Goal: Navigation & Orientation: Find specific page/section

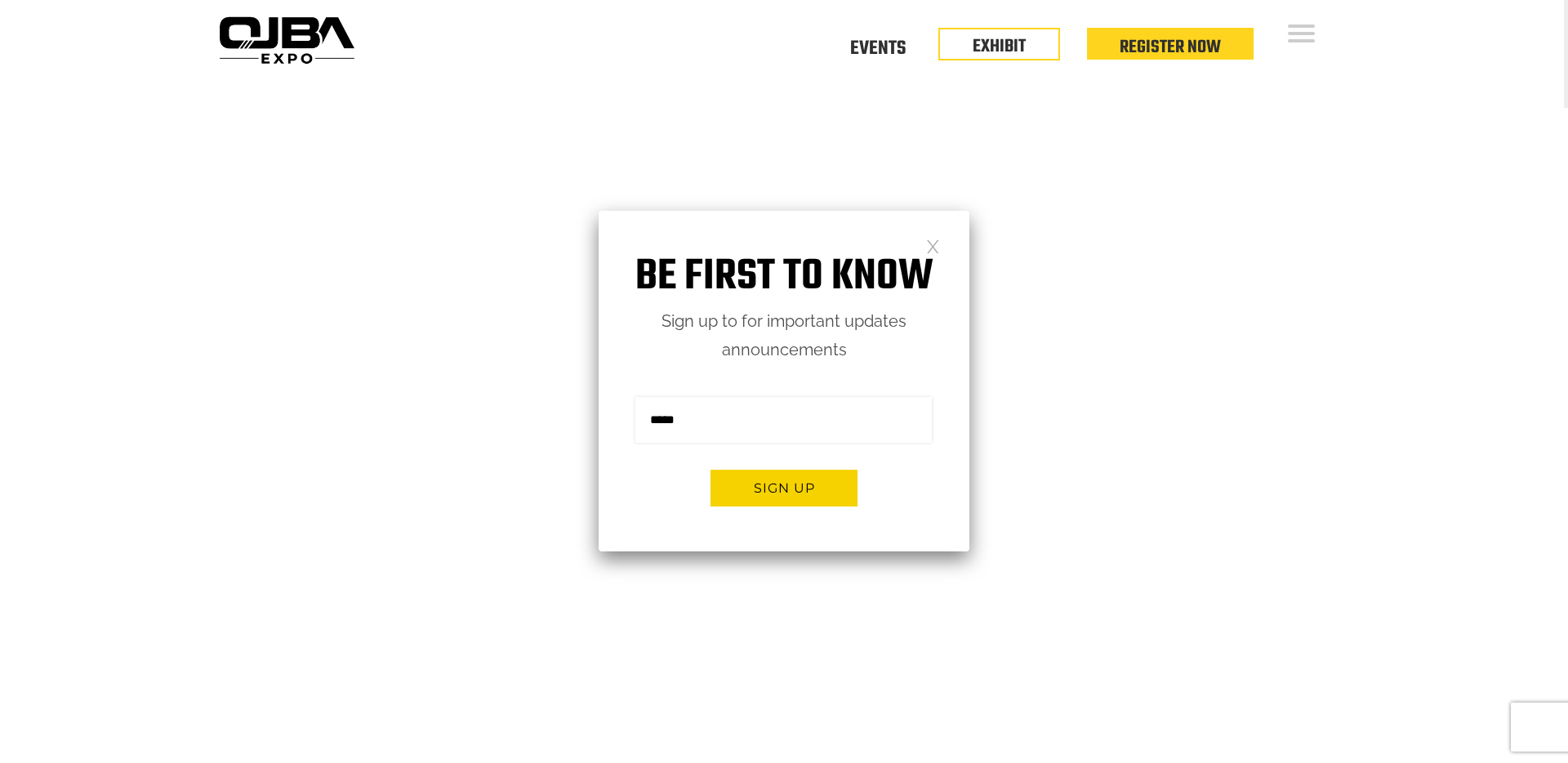
click at [933, 238] on link at bounding box center [933, 245] width 14 height 14
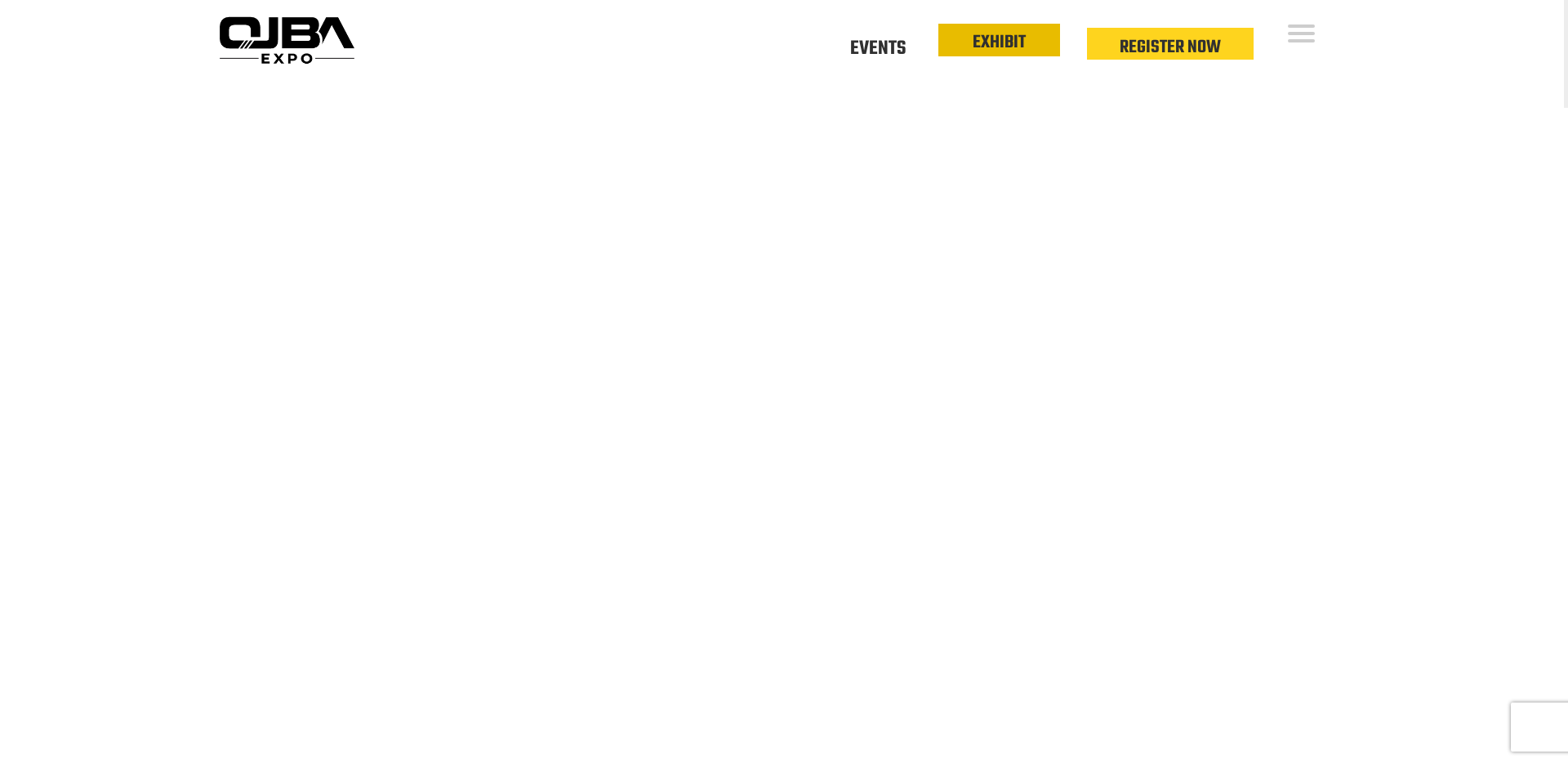
click at [986, 37] on link "EXHIBIT" at bounding box center [1000, 42] width 53 height 27
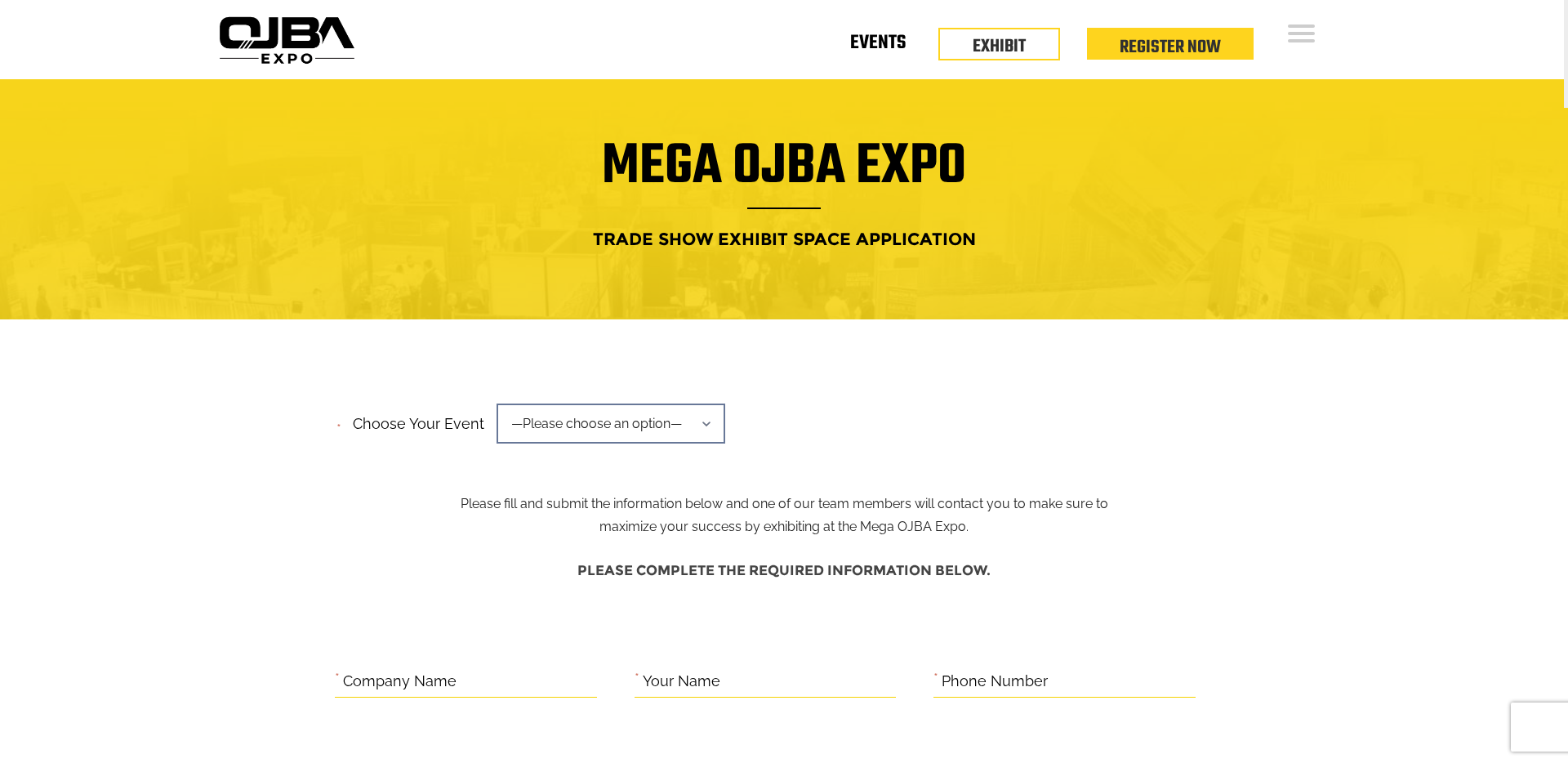
click at [882, 46] on link "Events" at bounding box center [877, 46] width 56 height 5
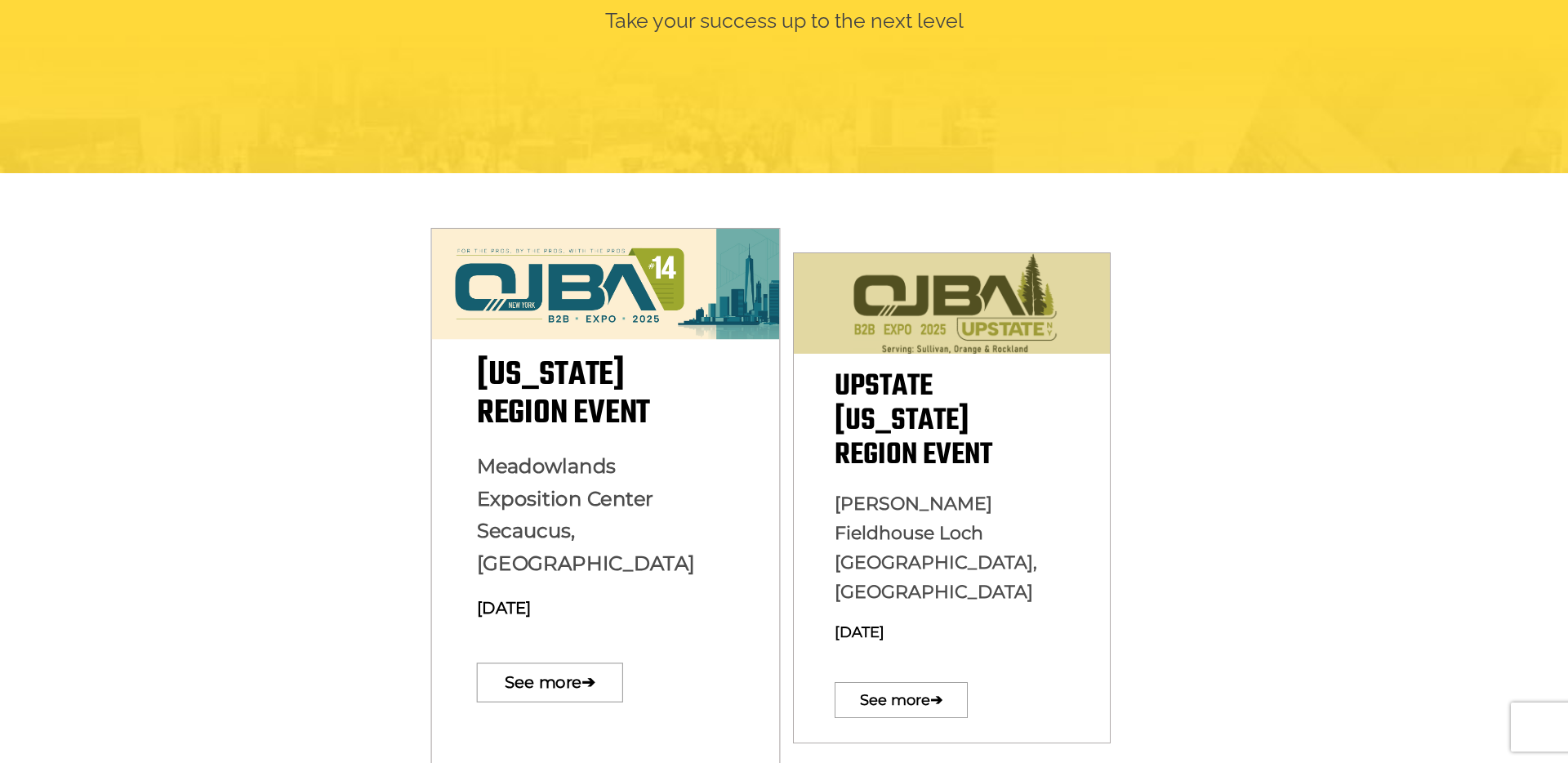
scroll to position [282, 0]
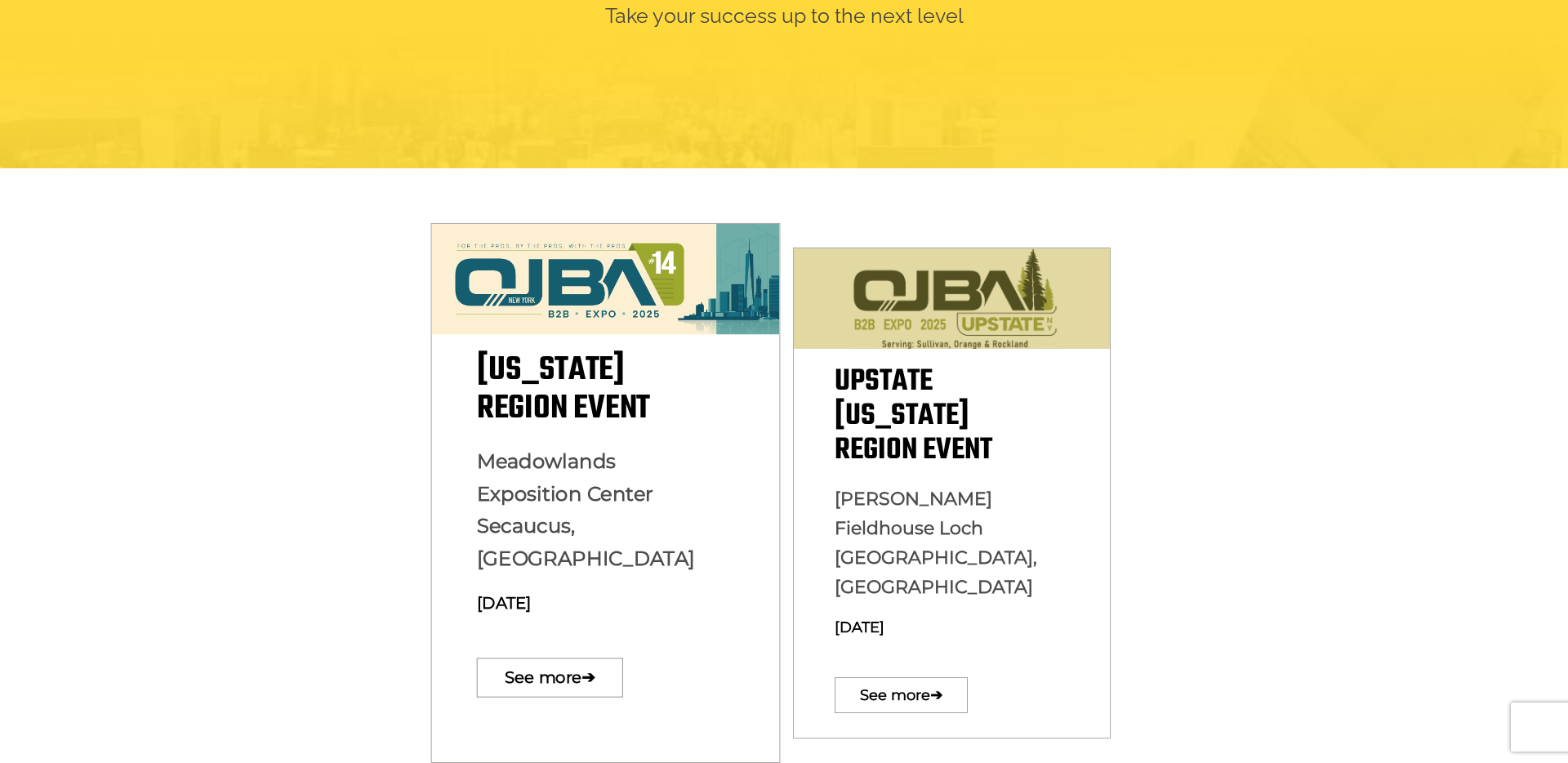
click at [575, 449] on p "Meadowlands Exposition Center Secaucus, NJ December 10, 2025" at bounding box center [606, 538] width 259 height 186
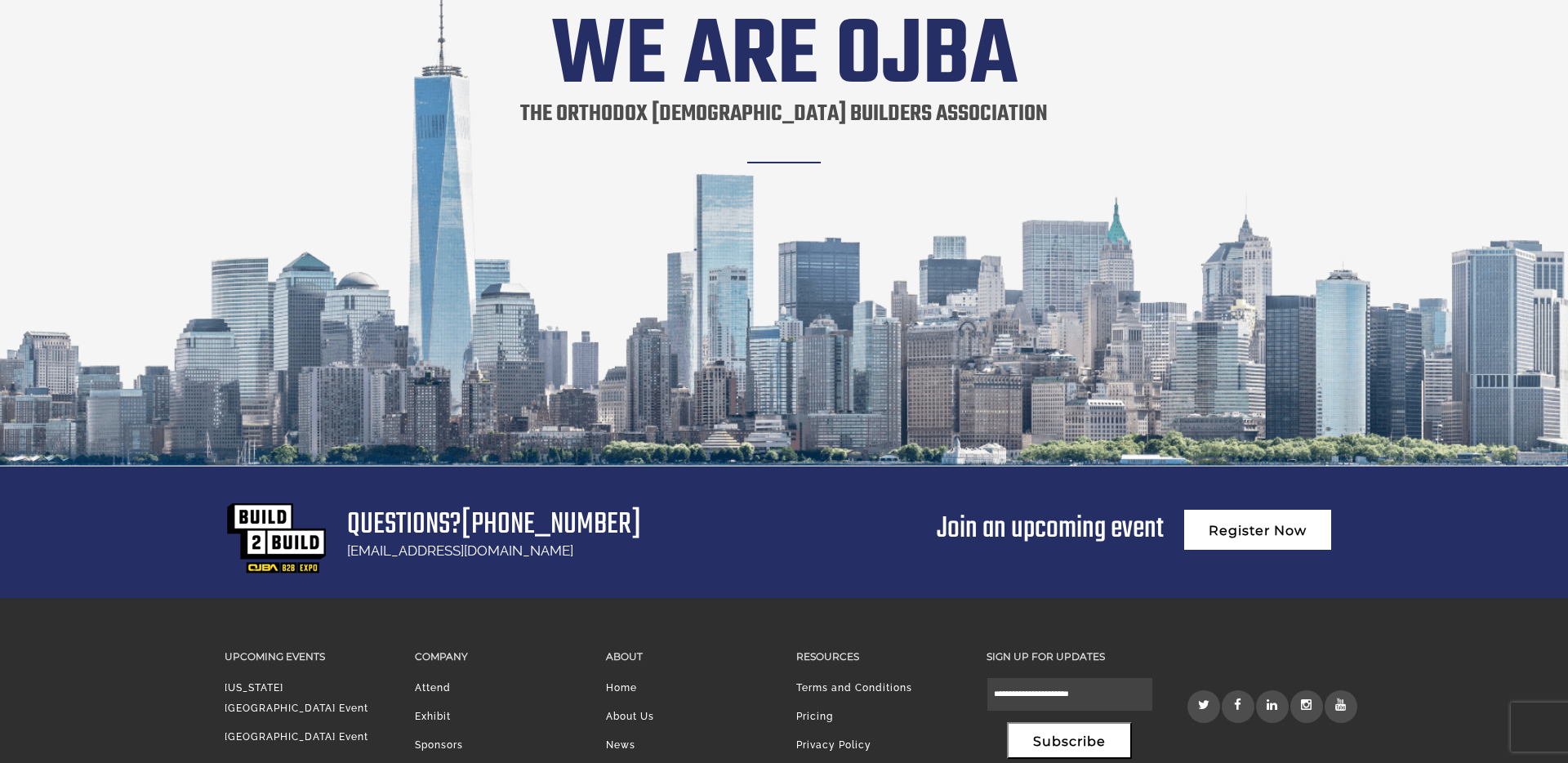
scroll to position [3128, 0]
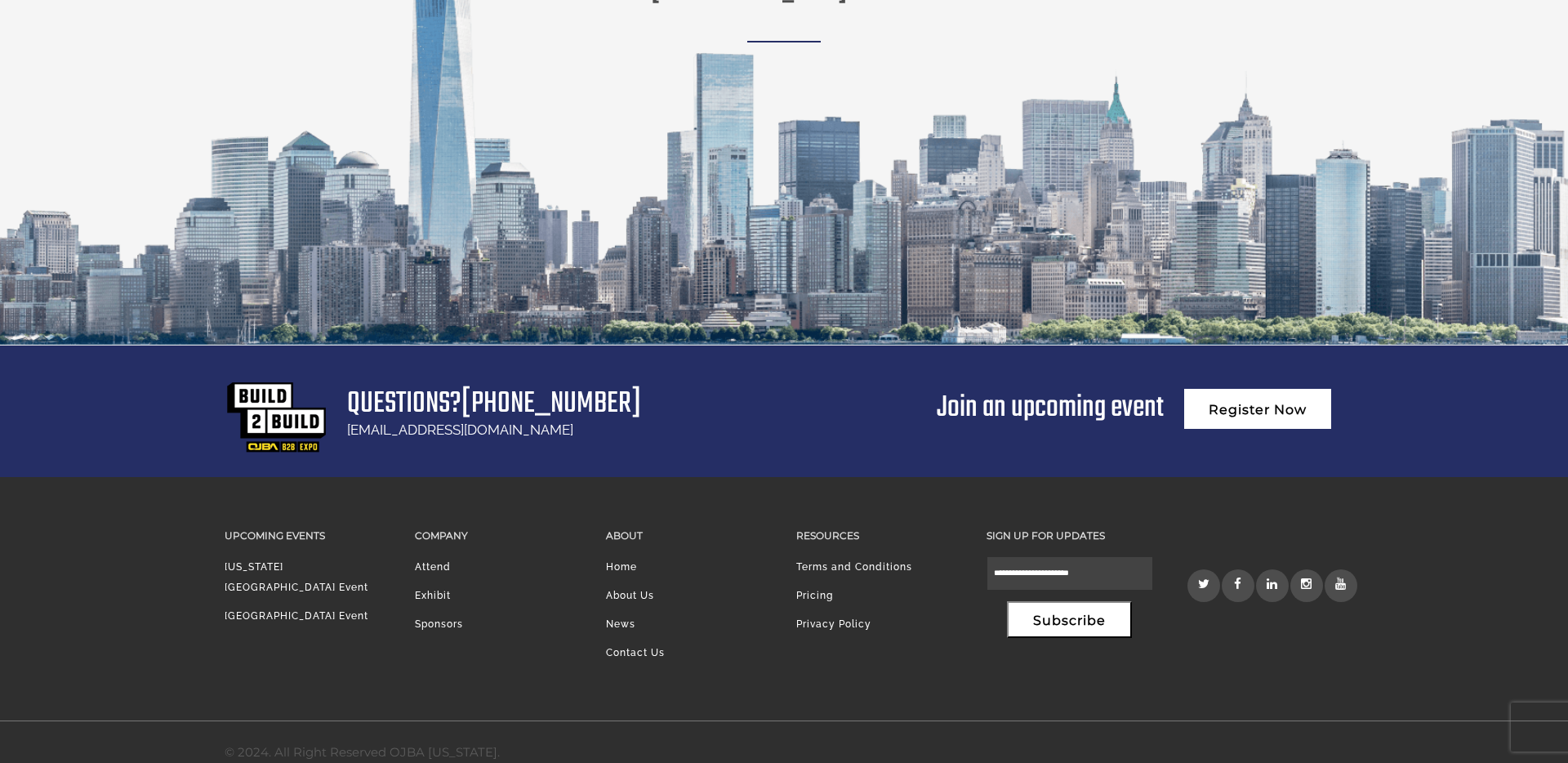
click at [647, 590] on link "About Us" at bounding box center [630, 595] width 48 height 12
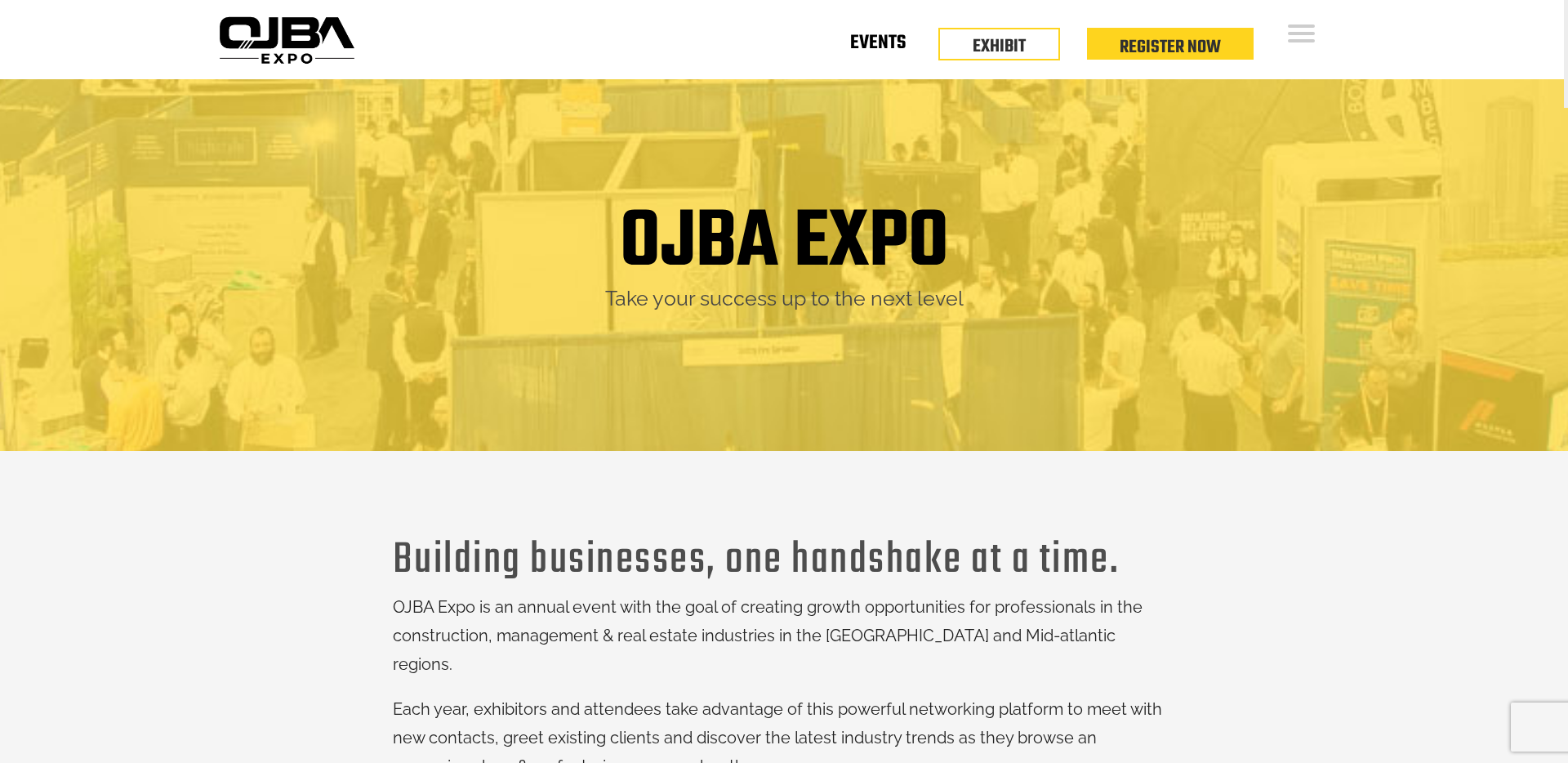
click at [859, 49] on link "Events" at bounding box center [877, 46] width 56 height 5
